Goal: Information Seeking & Learning: Check status

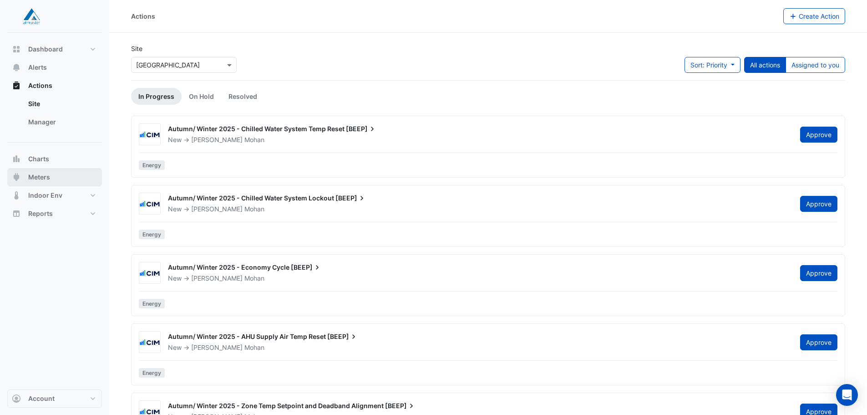
click at [37, 175] on span "Meters" at bounding box center [39, 176] width 22 height 9
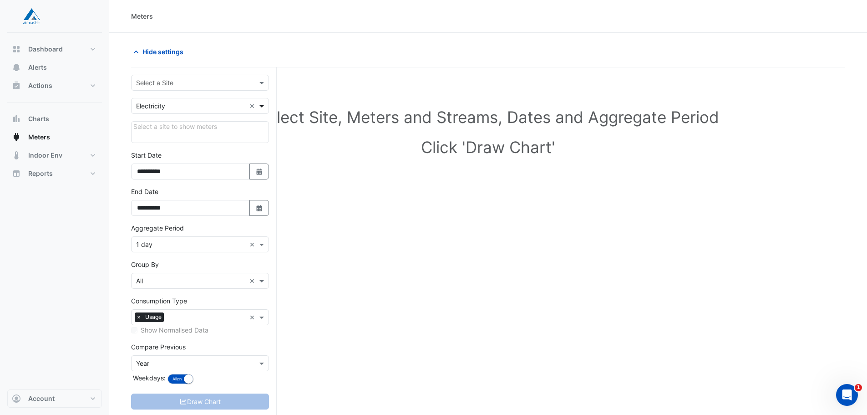
click at [259, 107] on span at bounding box center [262, 106] width 11 height 10
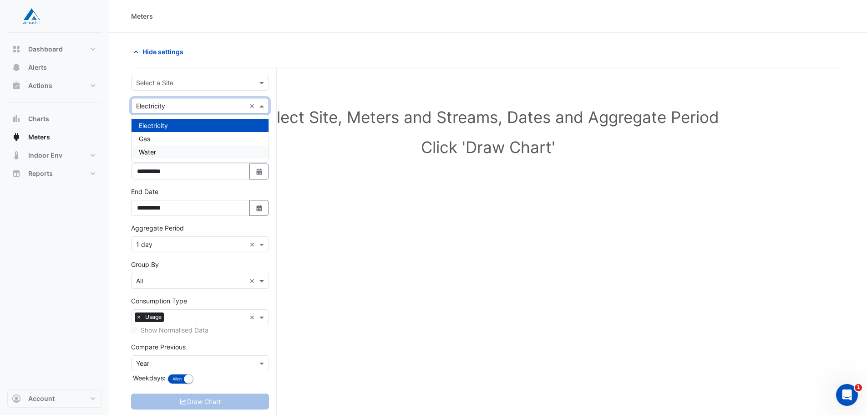
click at [181, 155] on div "Water" at bounding box center [200, 151] width 137 height 13
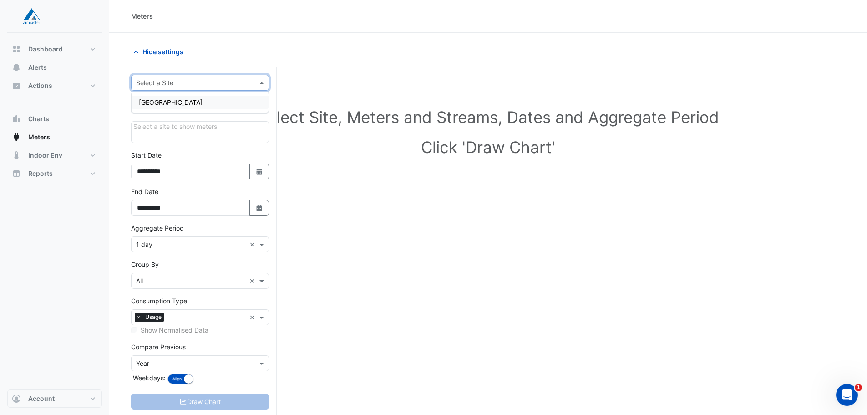
click at [262, 83] on span at bounding box center [262, 83] width 11 height 10
click at [187, 102] on span "[GEOGRAPHIC_DATA]" at bounding box center [171, 102] width 64 height 8
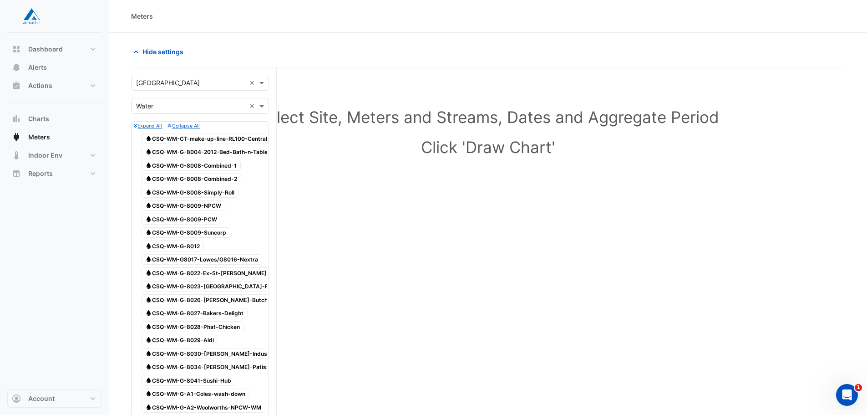
click at [248, 137] on span "Water CSQ-WM-CT-make-up-line-RL100-Central-Plantroom" at bounding box center [221, 138] width 160 height 11
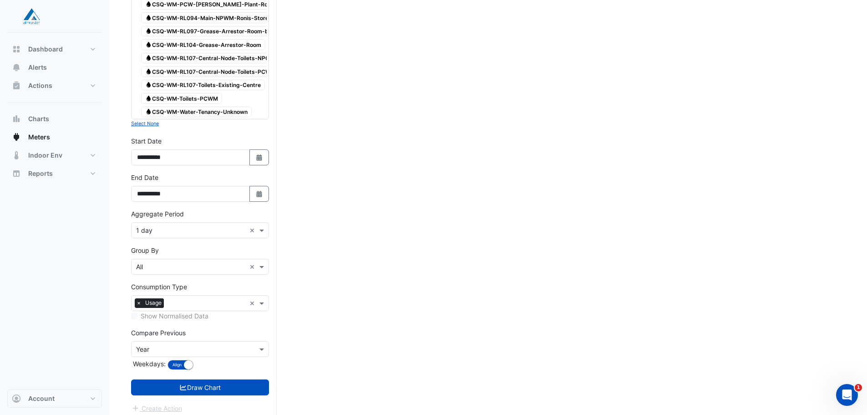
scroll to position [1422, 0]
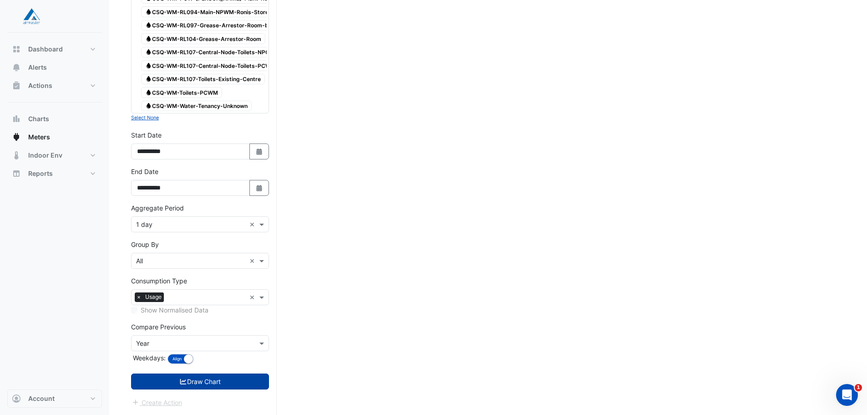
click at [223, 384] on button "Draw Chart" at bounding box center [200, 381] width 138 height 16
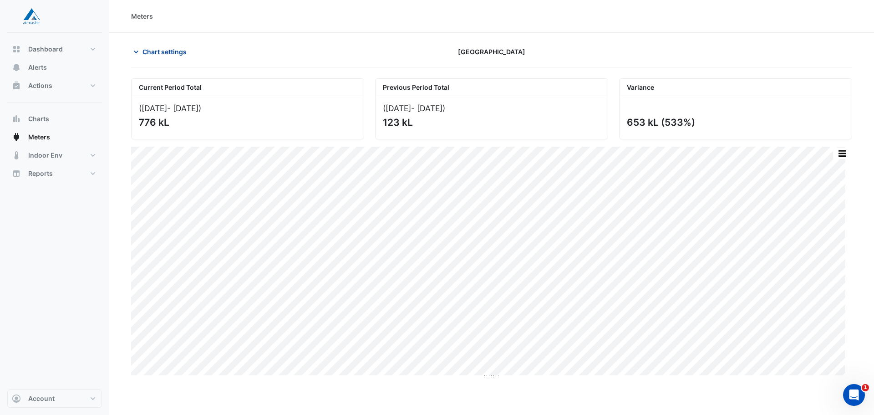
click at [174, 50] on span "Chart settings" at bounding box center [164, 52] width 44 height 10
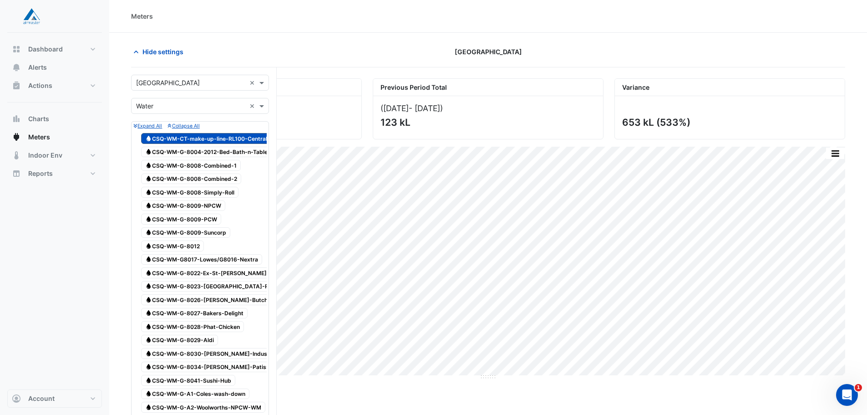
click at [204, 49] on div "Hide settings" at bounding box center [247, 52] width 242 height 16
click at [170, 49] on span "Hide settings" at bounding box center [162, 52] width 41 height 10
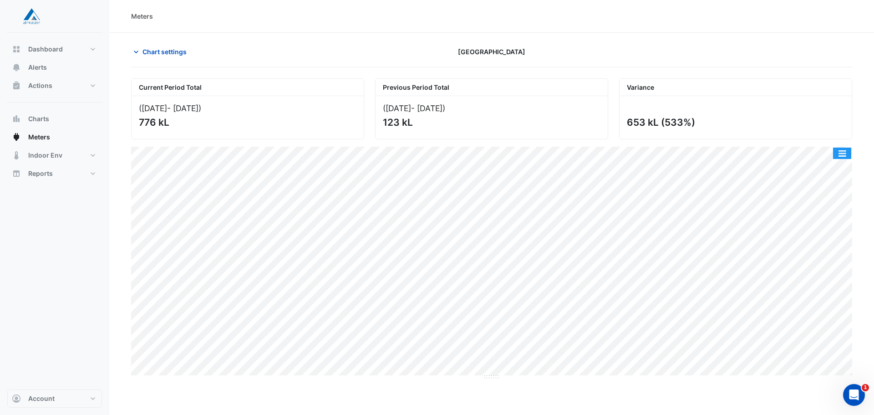
click at [843, 154] on button "button" at bounding box center [842, 152] width 18 height 11
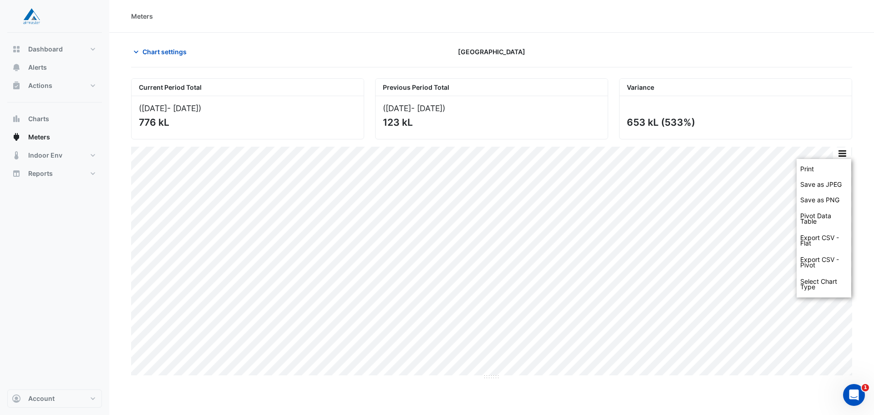
click at [45, 281] on div "Dashboard Portfolio Ratings Performance Alerts Actions Site Manager Charts" at bounding box center [54, 211] width 95 height 356
click at [67, 346] on div "Dashboard Portfolio Ratings Performance Alerts Actions Site Manager Charts" at bounding box center [54, 211] width 95 height 356
drag, startPoint x: 25, startPoint y: 246, endPoint x: 28, endPoint y: 250, distance: 5.2
click at [25, 246] on div "Dashboard Portfolio Ratings Performance Alerts Actions Site Manager Charts" at bounding box center [54, 211] width 95 height 356
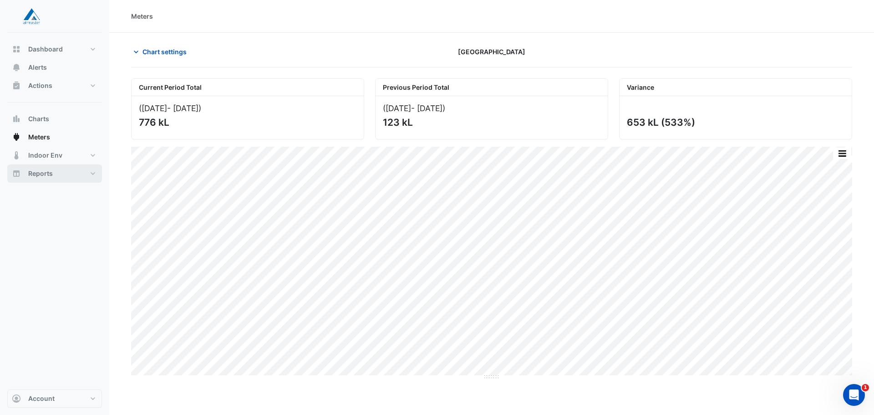
click at [53, 175] on button "Reports" at bounding box center [54, 173] width 95 height 18
select select "**"
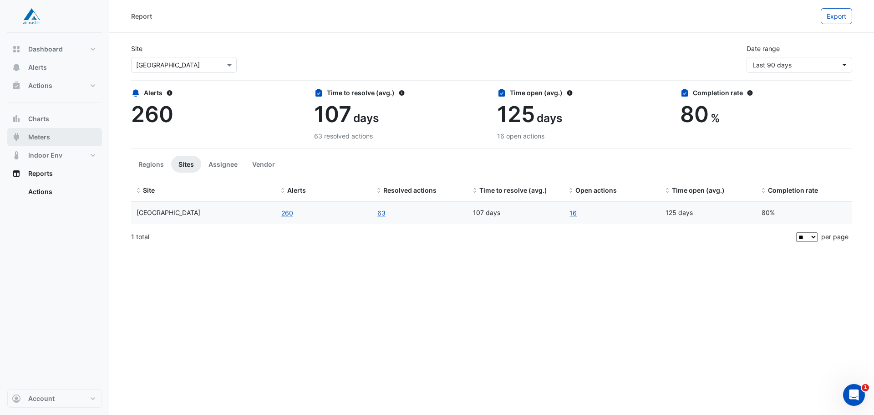
click at [52, 137] on button "Meters" at bounding box center [54, 137] width 95 height 18
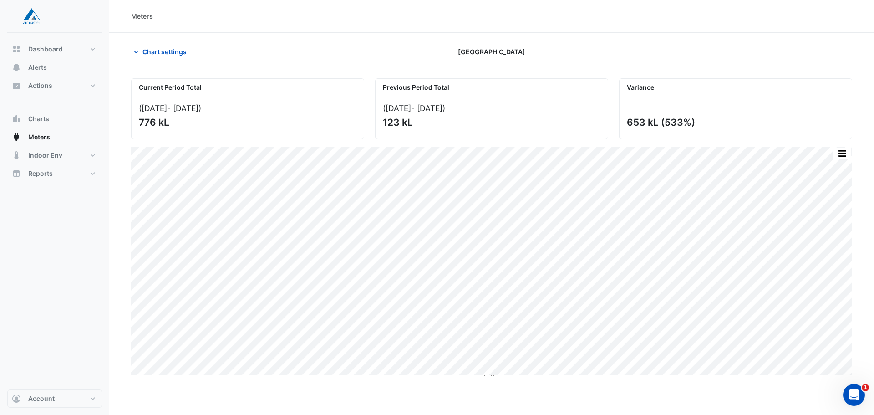
click at [327, 76] on div "Current Period Total ([DATE] - [DATE] ) 776 kL Previous Period Total ([DATE] - …" at bounding box center [492, 105] width 732 height 68
